Goal: Task Accomplishment & Management: Manage account settings

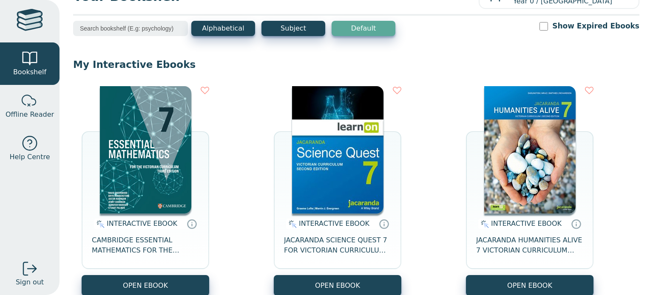
scroll to position [49, 0]
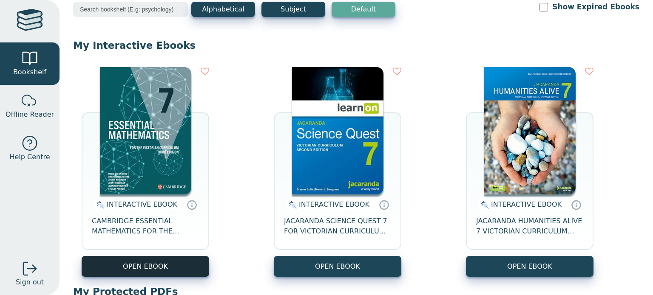
click at [181, 260] on button "OPEN EBOOK" at bounding box center [145, 266] width 127 height 21
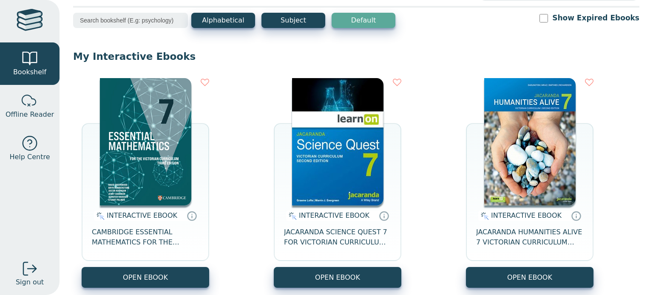
scroll to position [0, 0]
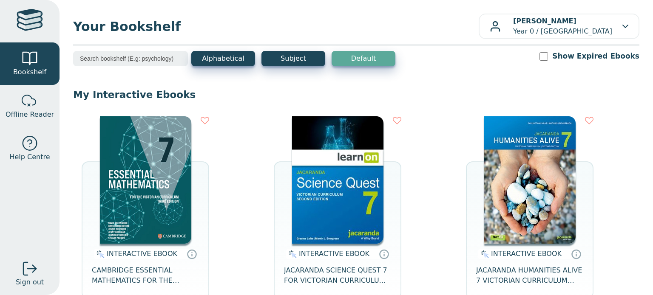
click at [161, 204] on img at bounding box center [145, 179] width 91 height 127
click at [318, 57] on button "Subject" at bounding box center [293, 58] width 64 height 15
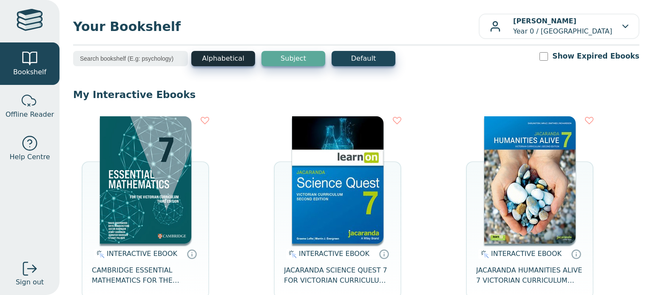
click at [250, 57] on button "Alphabetical" at bounding box center [223, 58] width 64 height 15
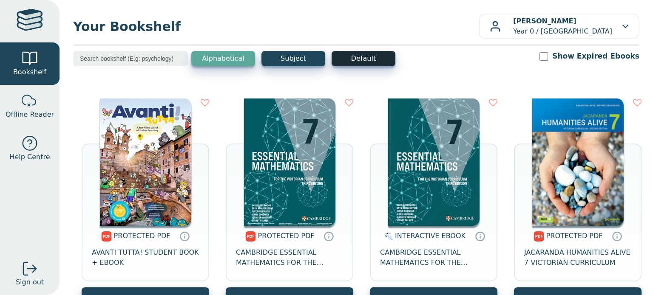
click at [342, 56] on button "Default" at bounding box center [363, 58] width 64 height 15
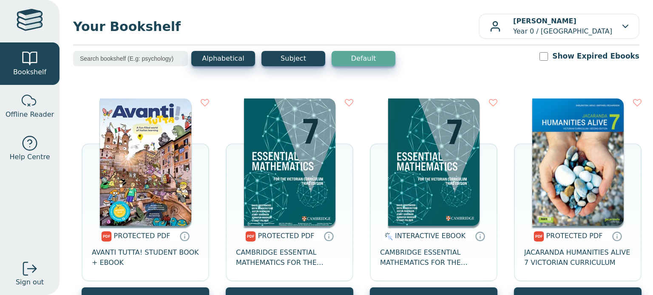
click at [147, 59] on input "search" at bounding box center [130, 58] width 115 height 15
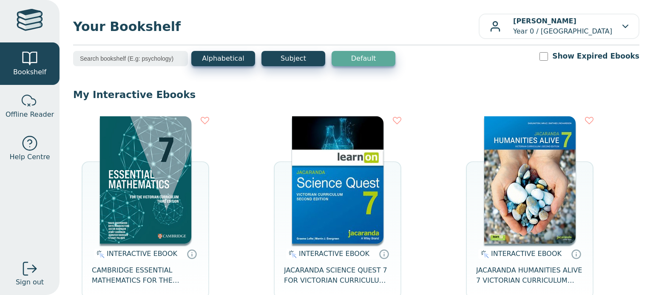
click at [3, 27] on link at bounding box center [29, 21] width 59 height 42
click at [584, 21] on p "[PERSON_NAME] Year 0 / [GEOGRAPHIC_DATA]" at bounding box center [562, 26] width 99 height 20
click at [542, 30] on p "[PERSON_NAME] Year 0 / [GEOGRAPHIC_DATA]" at bounding box center [562, 26] width 99 height 20
click at [501, 47] on div "Your Bookshelf [PERSON_NAME] Year 0 / [GEOGRAPHIC_DATA] My Support Tickets Prof…" at bounding box center [355, 147] width 593 height 295
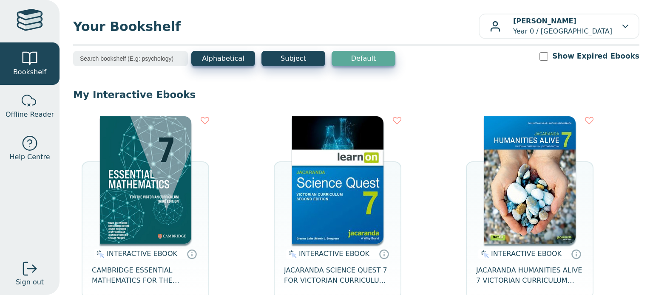
click at [501, 47] on div "Your Bookshelf [PERSON_NAME] Year 0 / [GEOGRAPHIC_DATA] My Support Tickets Prof…" at bounding box center [355, 147] width 593 height 295
click at [548, 56] on input "Show Expired Ebooks" at bounding box center [543, 56] width 8 height 8
checkbox input "false"
